Goal: Download file/media

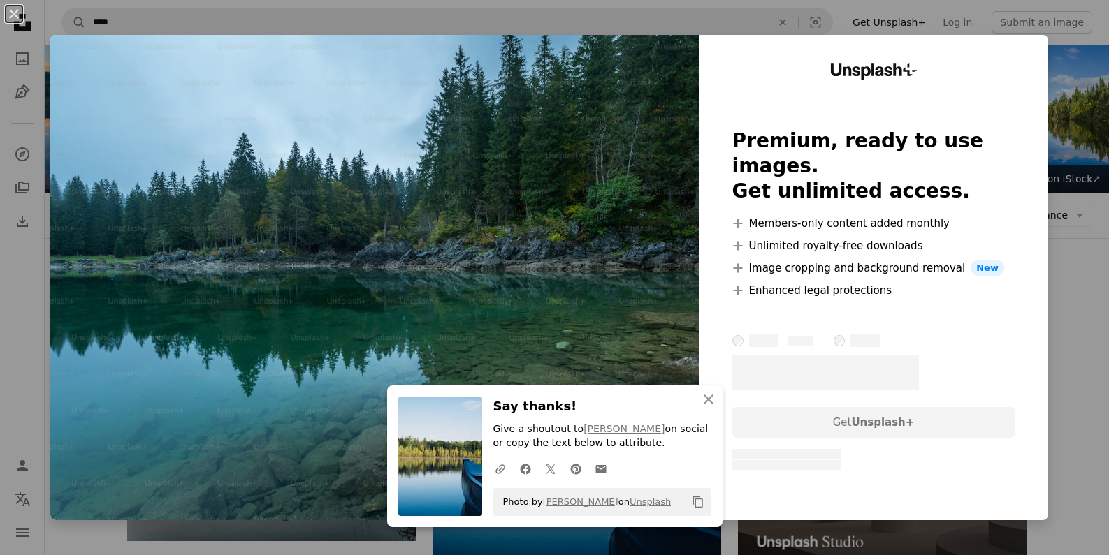
scroll to position [414, 0]
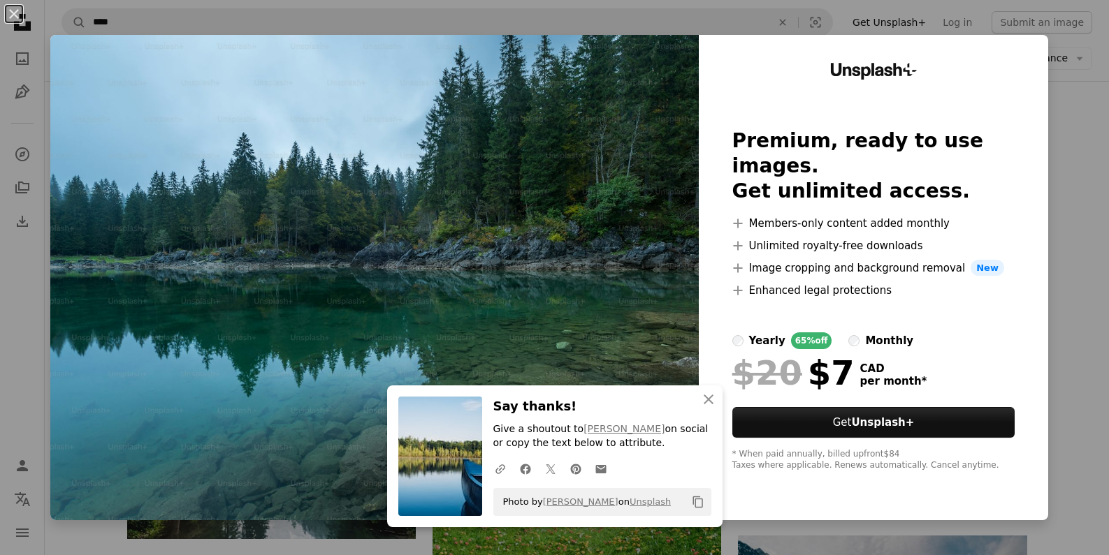
click at [1082, 78] on div "An X shape An X shape Close Say thanks! Give a shoutout to [PERSON_NAME] on soc…" at bounding box center [554, 277] width 1109 height 555
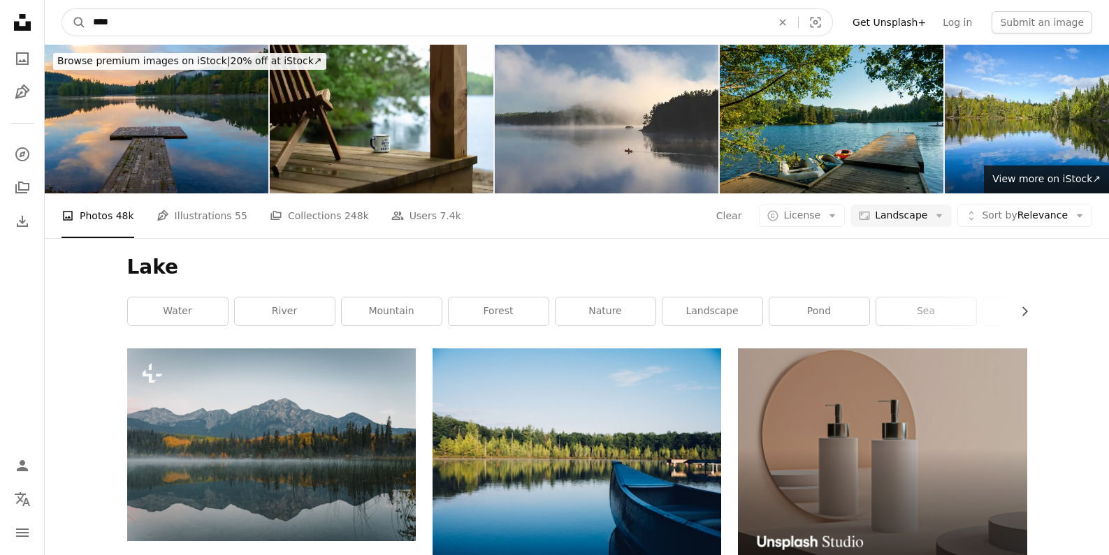
drag, startPoint x: 126, startPoint y: 17, endPoint x: 29, endPoint y: 13, distance: 96.5
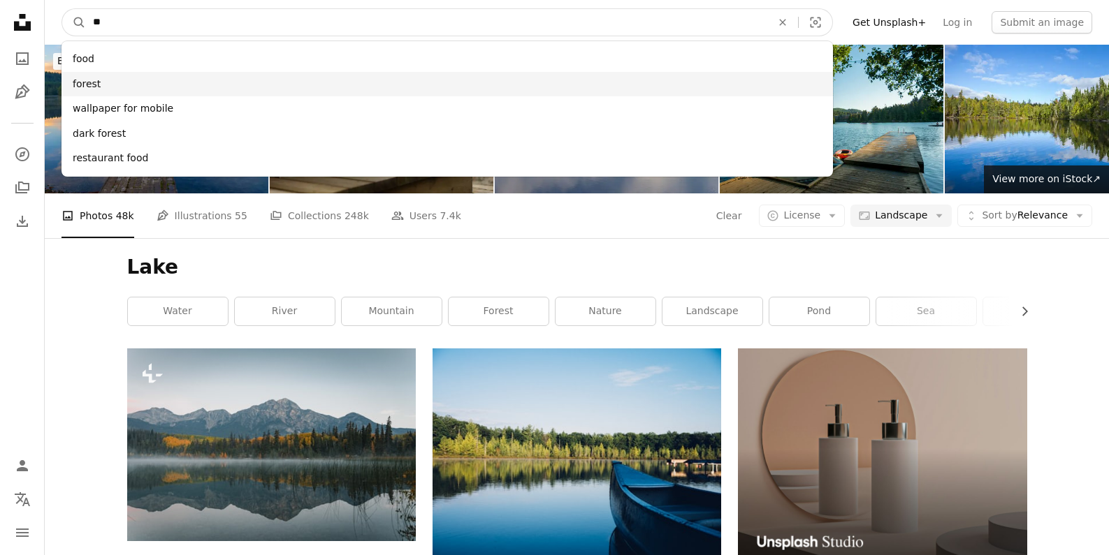
type input "**"
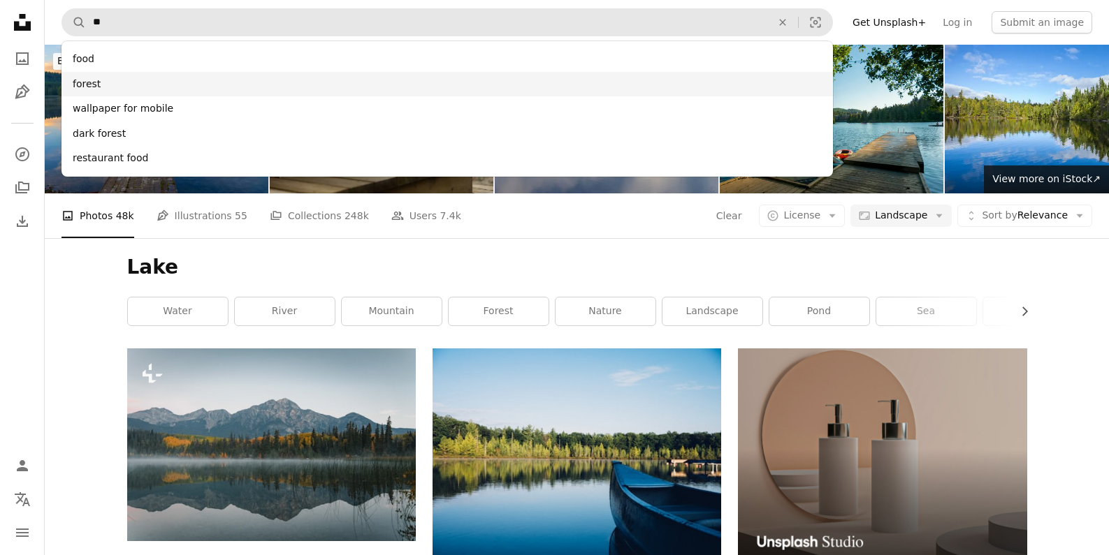
click at [86, 87] on div "forest" at bounding box center [446, 84] width 771 height 25
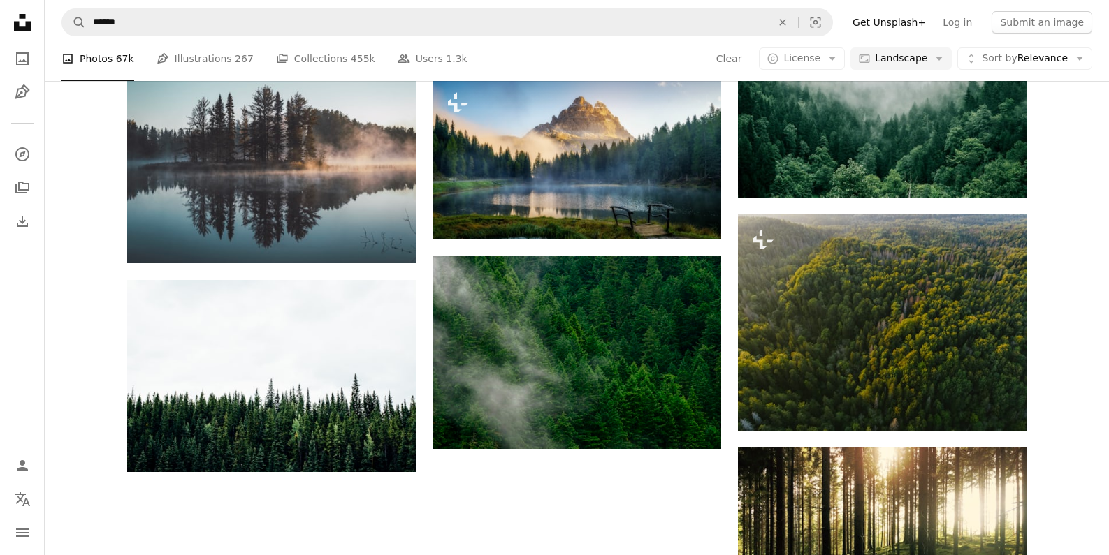
scroll to position [1322, 0]
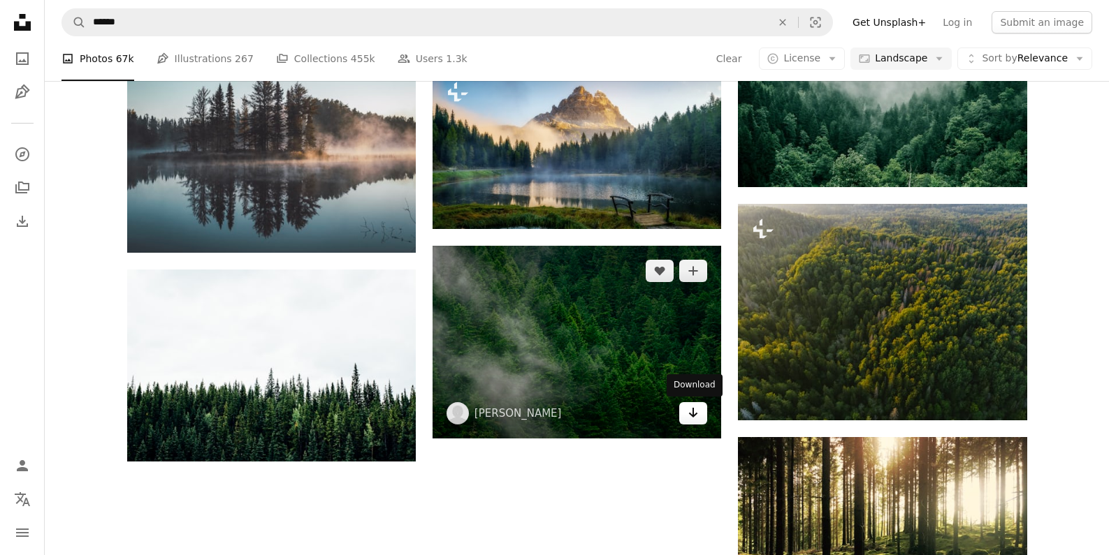
click at [690, 411] on icon "Arrow pointing down" at bounding box center [692, 413] width 11 height 17
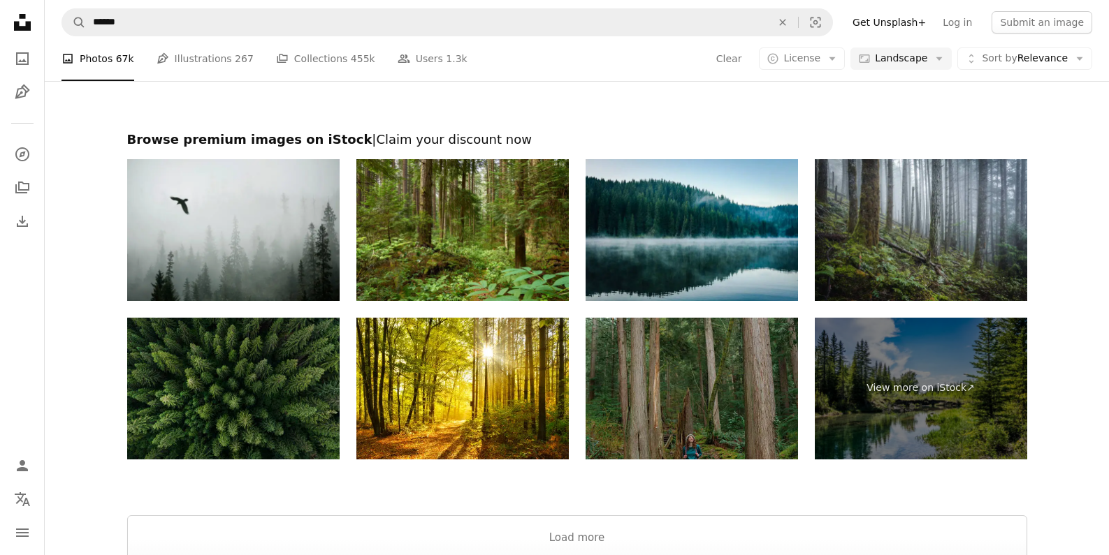
scroll to position [2336, 0]
